Goal: Transaction & Acquisition: Purchase product/service

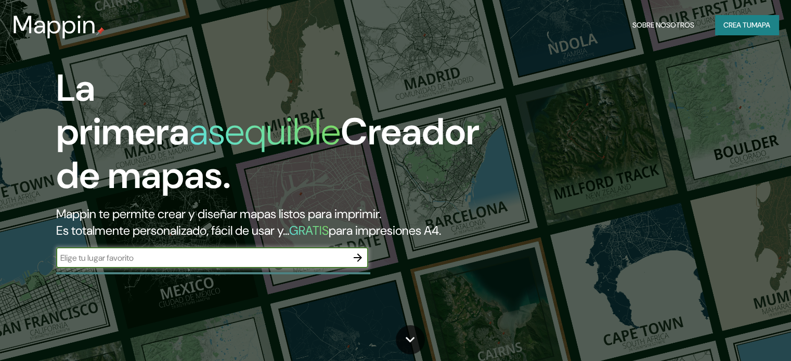
click at [201, 264] on input "text" at bounding box center [201, 258] width 291 height 12
type input "[STREET_ADDRESS]"
click at [354, 264] on icon "button" at bounding box center [357, 258] width 12 height 12
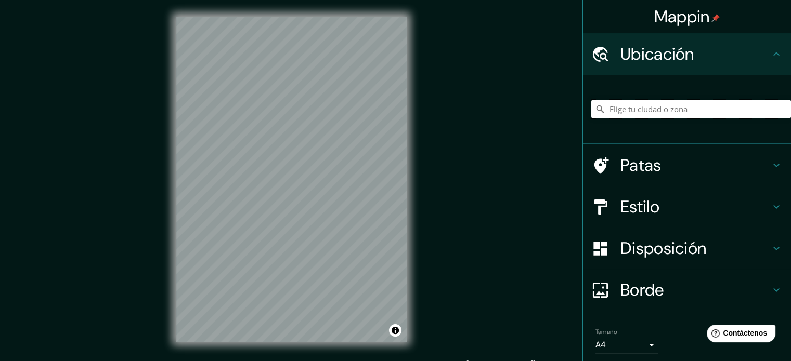
click at [619, 106] on input "Elige tu ciudad o zona" at bounding box center [691, 109] width 200 height 19
paste input "[STREET_ADDRESS]"
type input "[STREET_ADDRESS]"
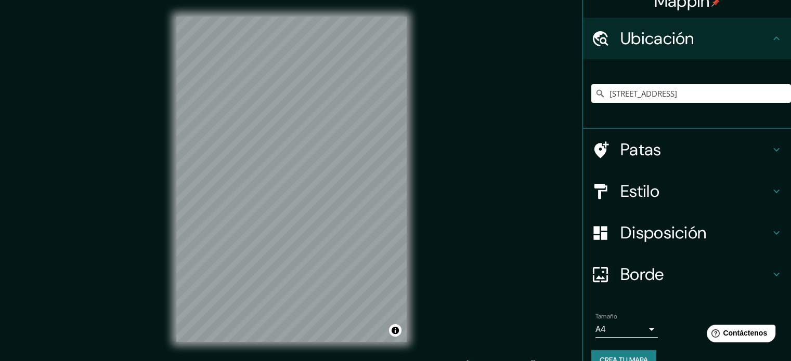
scroll to position [36, 0]
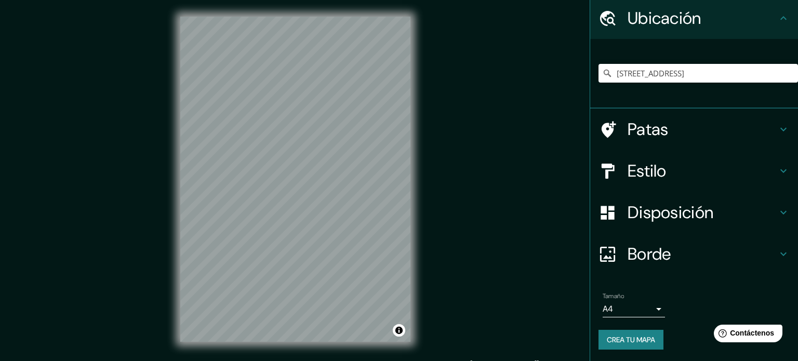
click at [644, 309] on body "Mappin Ubicación [STREET_ADDRESS] Oriental, [GEOGRAPHIC_DATA] [STREET_ADDRESS] …" at bounding box center [399, 180] width 798 height 361
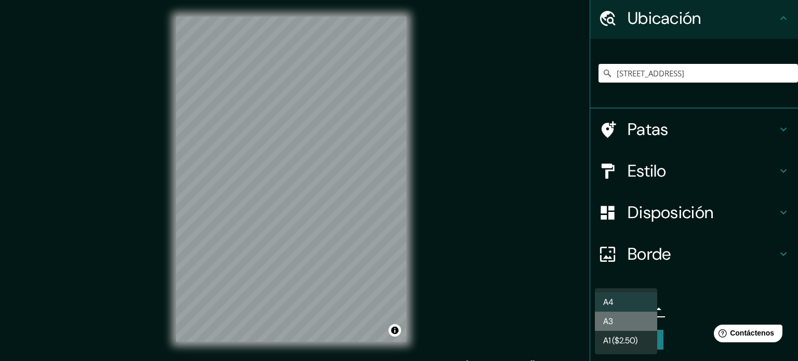
click at [622, 324] on li "A3" at bounding box center [626, 321] width 62 height 19
type input "a4"
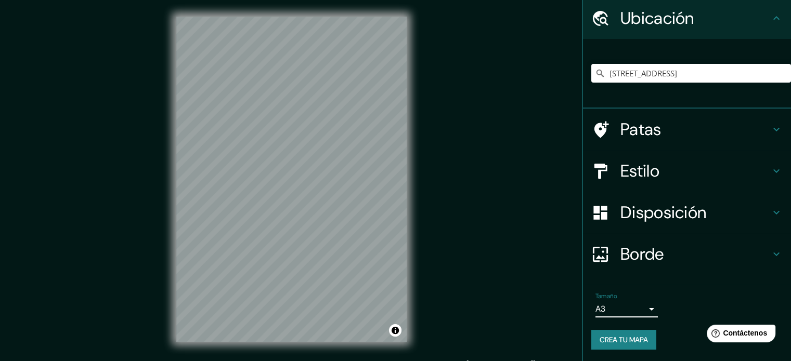
click at [655, 212] on font "Disposición" at bounding box center [663, 213] width 86 height 22
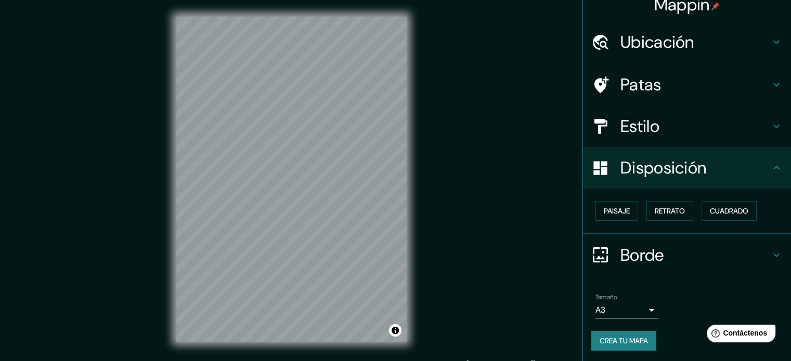
scroll to position [12, 0]
click at [605, 215] on font "Paisaje" at bounding box center [616, 211] width 26 height 14
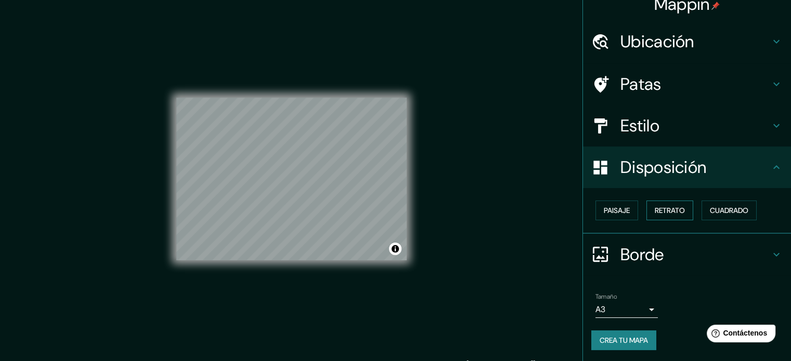
click at [666, 212] on font "Retrato" at bounding box center [669, 210] width 30 height 9
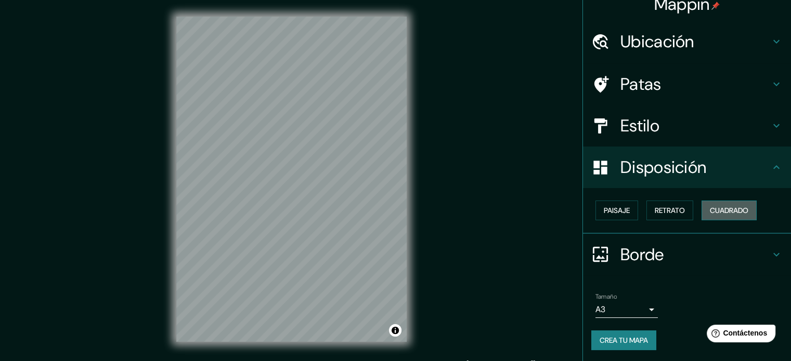
click at [716, 207] on font "Cuadrado" at bounding box center [729, 210] width 38 height 9
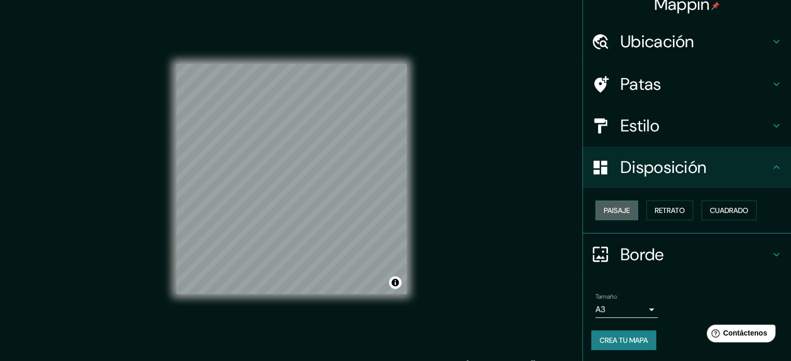
click at [623, 215] on button "Paisaje" at bounding box center [616, 211] width 43 height 20
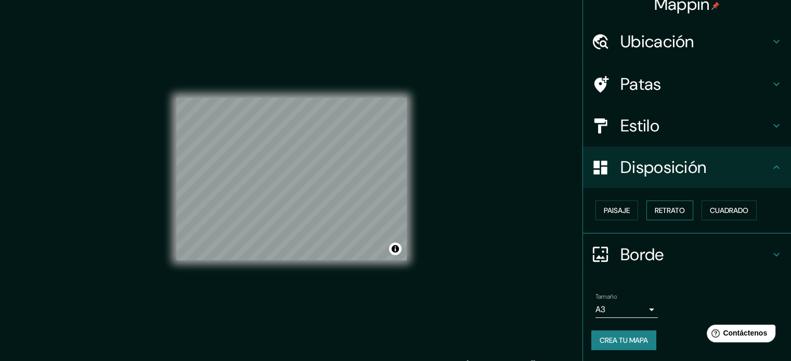
click at [659, 213] on font "Retrato" at bounding box center [669, 210] width 30 height 9
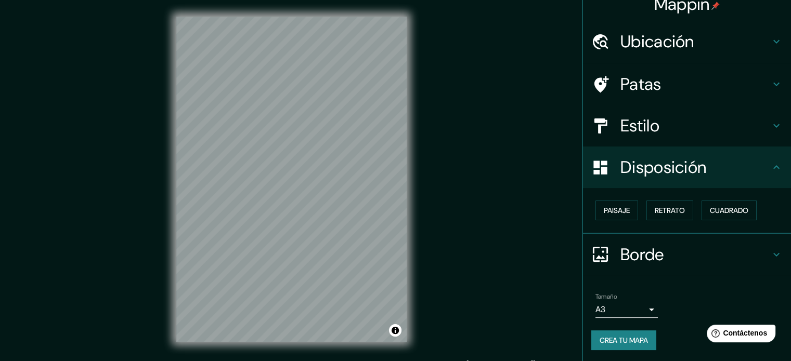
click at [643, 135] on font "Estilo" at bounding box center [639, 126] width 39 height 22
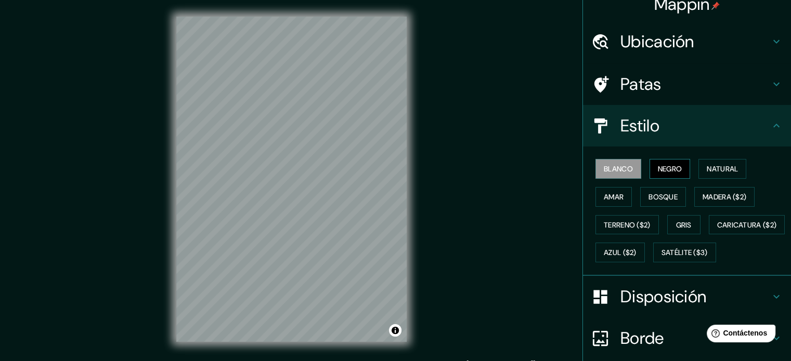
click at [658, 170] on font "Negro" at bounding box center [670, 168] width 24 height 9
click at [709, 165] on font "Natural" at bounding box center [721, 168] width 31 height 9
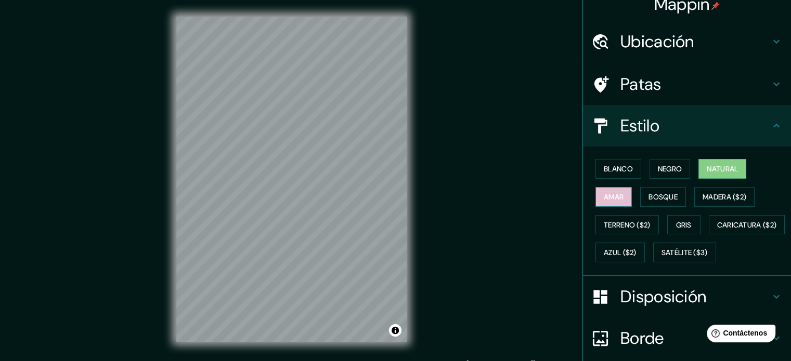
click at [603, 201] on font "Amar" at bounding box center [613, 197] width 20 height 14
click at [640, 191] on button "Bosque" at bounding box center [663, 197] width 46 height 20
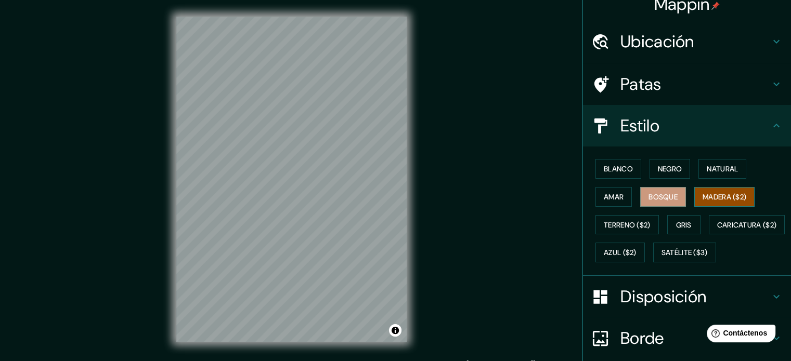
click at [716, 192] on font "Madera ($2)" at bounding box center [724, 196] width 44 height 9
click at [683, 221] on font "Gris" at bounding box center [684, 224] width 16 height 9
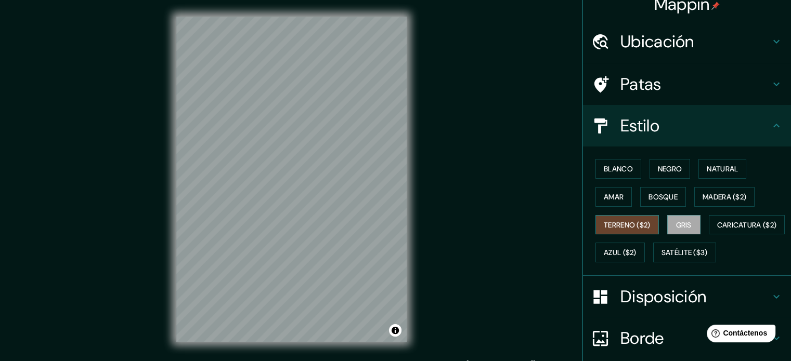
click at [614, 222] on font "Terreno ($2)" at bounding box center [626, 224] width 47 height 9
click at [677, 226] on font "Gris" at bounding box center [684, 224] width 16 height 9
click at [702, 194] on font "Madera ($2)" at bounding box center [724, 196] width 44 height 9
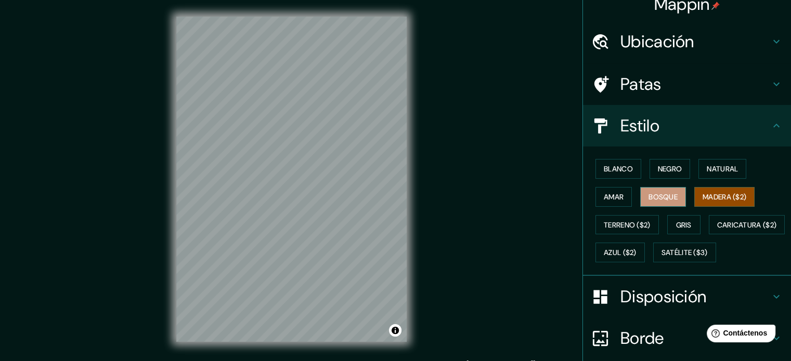
click at [672, 204] on button "Bosque" at bounding box center [663, 197] width 46 height 20
click at [659, 173] on font "Negro" at bounding box center [670, 169] width 24 height 14
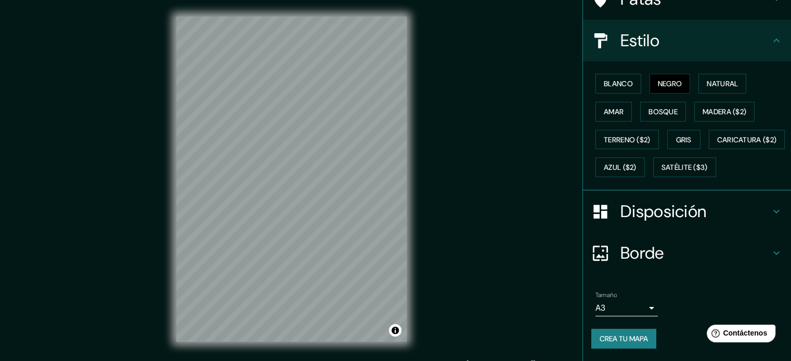
scroll to position [123, 0]
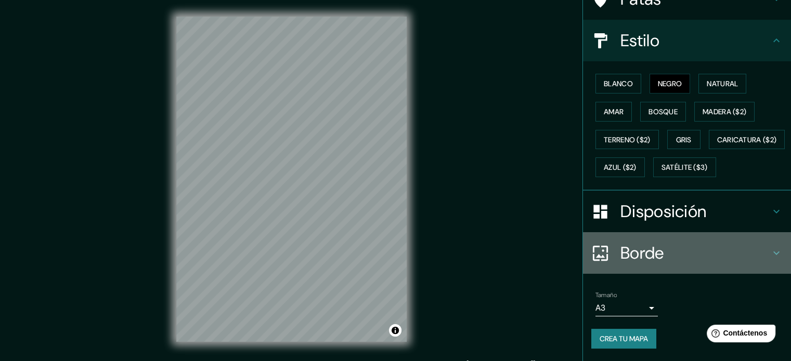
click at [638, 257] on font "Borde" at bounding box center [642, 253] width 44 height 22
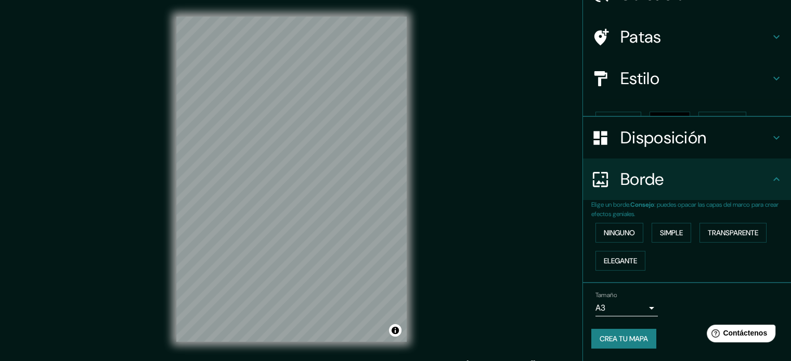
scroll to position [42, 0]
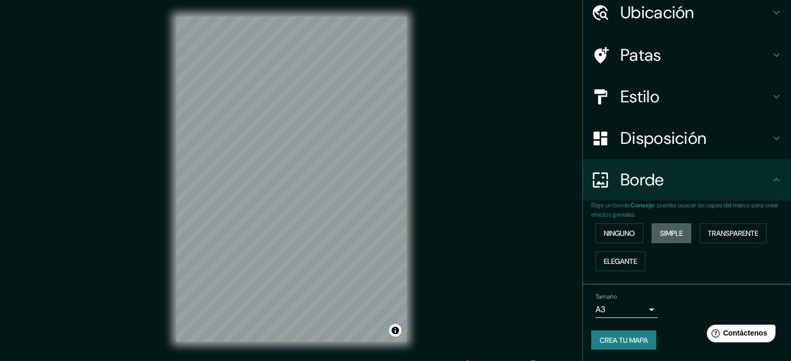
click at [662, 233] on font "Simple" at bounding box center [671, 233] width 23 height 9
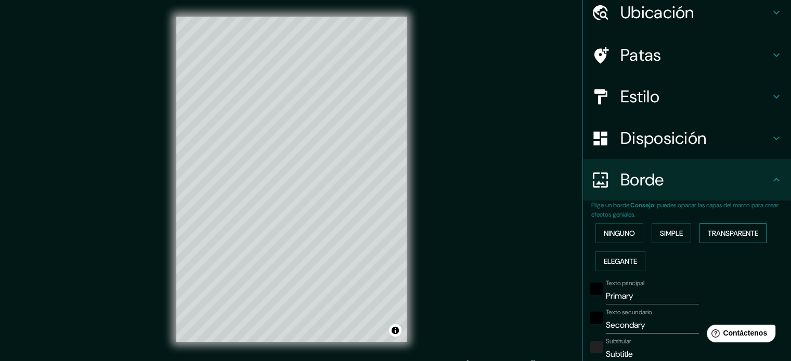
click at [728, 227] on font "Transparente" at bounding box center [732, 234] width 50 height 14
click at [629, 234] on button "Ninguno" at bounding box center [619, 234] width 48 height 20
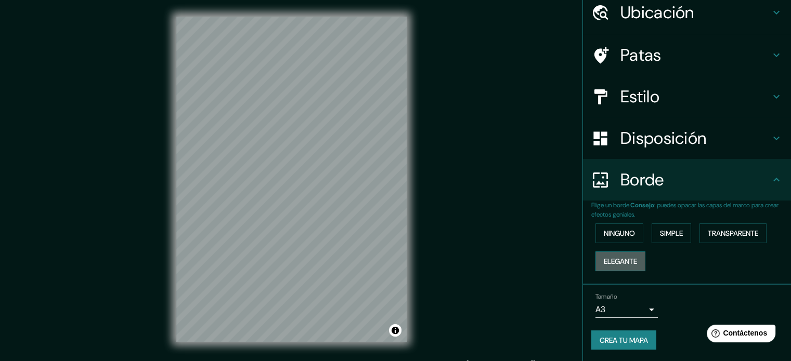
click at [629, 257] on font "Elegante" at bounding box center [619, 261] width 33 height 9
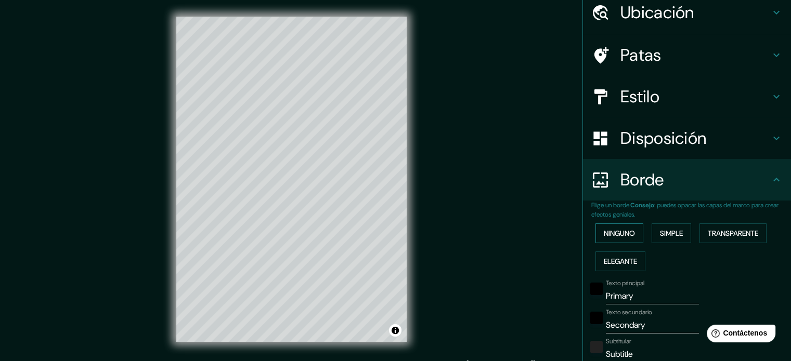
click at [620, 234] on font "Ninguno" at bounding box center [618, 233] width 31 height 9
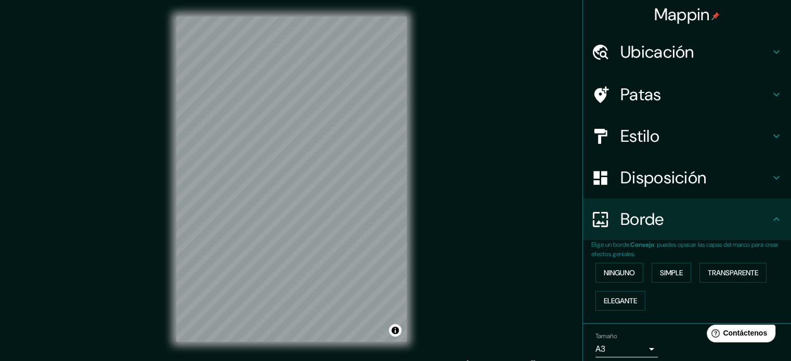
scroll to position [0, 0]
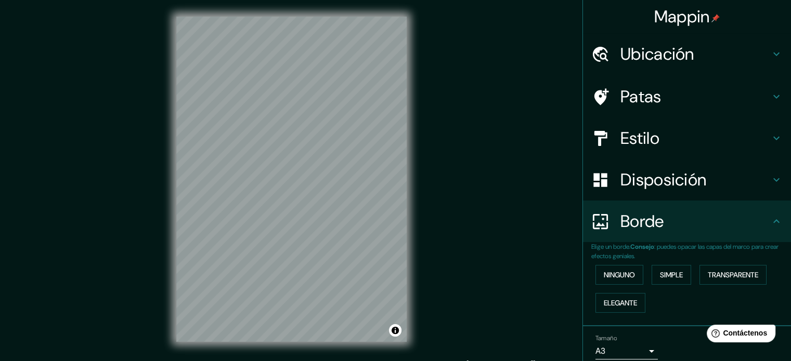
click at [638, 103] on font "Patas" at bounding box center [640, 97] width 41 height 22
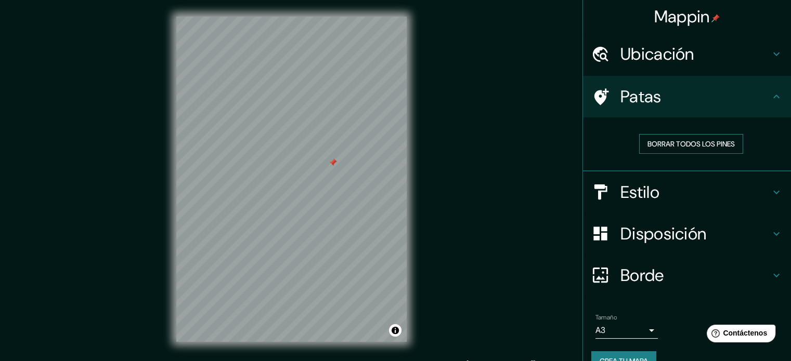
click at [657, 134] on button "Borrar todos los pines" at bounding box center [691, 144] width 104 height 20
click at [622, 357] on font "Crea tu mapa" at bounding box center [623, 361] width 48 height 9
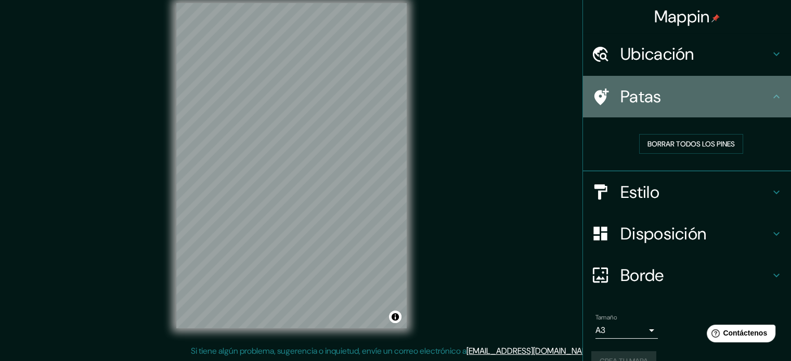
click at [699, 84] on div "Patas" at bounding box center [687, 97] width 208 height 42
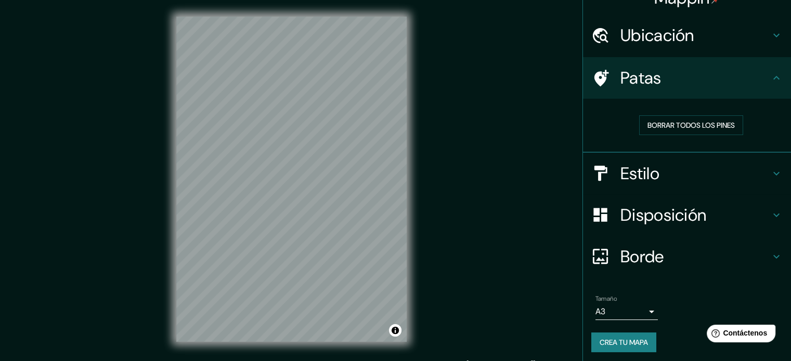
scroll to position [21, 0]
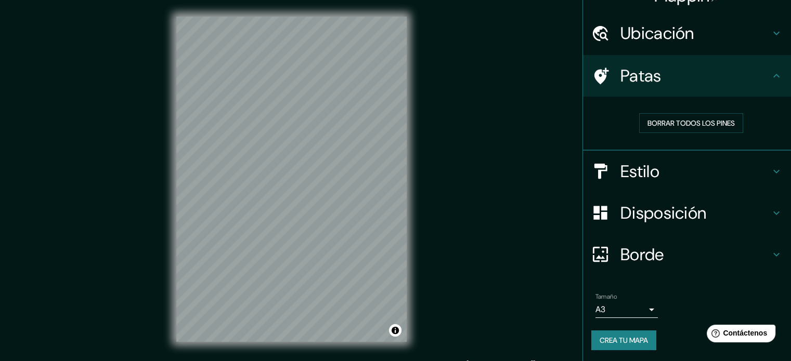
click at [613, 337] on font "Crea tu mapa" at bounding box center [623, 340] width 48 height 9
click at [770, 79] on icon at bounding box center [776, 76] width 12 height 12
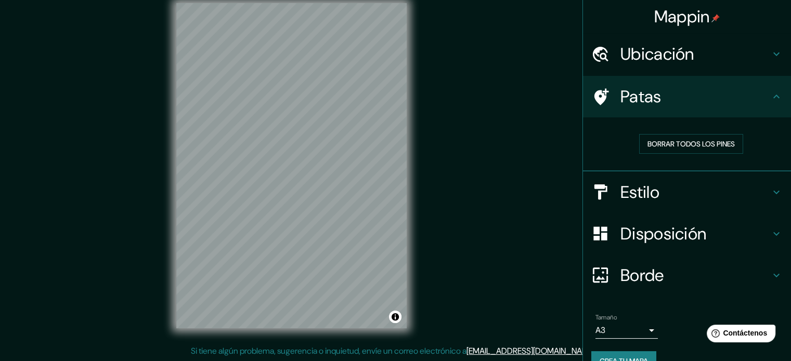
scroll to position [0, 0]
click at [654, 141] on font "Borrar todos los pines" at bounding box center [690, 143] width 87 height 9
click at [634, 357] on font "Crea tu mapa" at bounding box center [623, 361] width 48 height 9
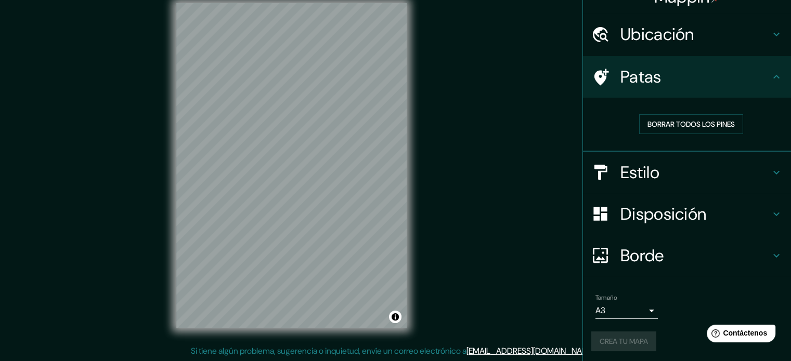
scroll to position [21, 0]
drag, startPoint x: 624, startPoint y: 338, endPoint x: 478, endPoint y: 79, distance: 297.7
click at [478, 79] on div "Mappin Ubicación [STREET_ADDRESS] Oriental, [GEOGRAPHIC_DATA] [STREET_ADDRESS] …" at bounding box center [395, 173] width 791 height 375
